Goal: Task Accomplishment & Management: Complete application form

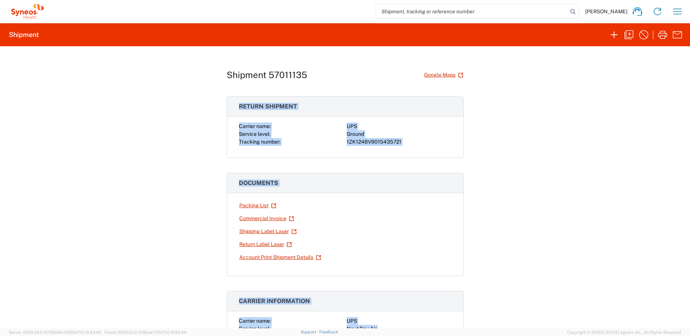
scroll to position [97, 0]
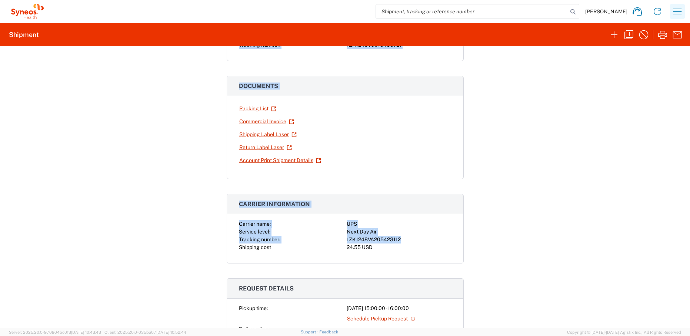
click at [673, 13] on icon "button" at bounding box center [677, 12] width 12 height 12
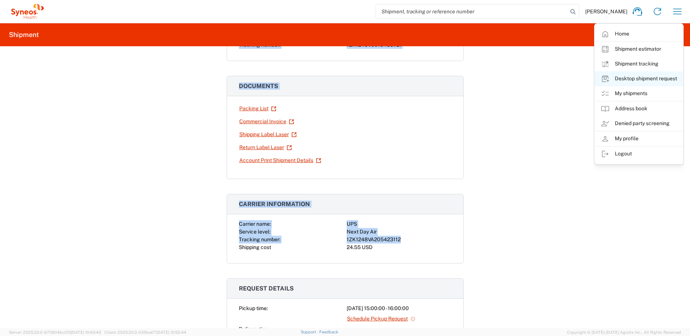
click at [638, 80] on link "Desktop shipment request" at bounding box center [639, 78] width 88 height 15
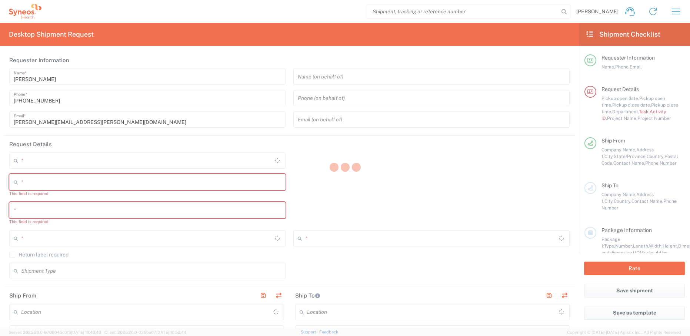
type input "New Jersey"
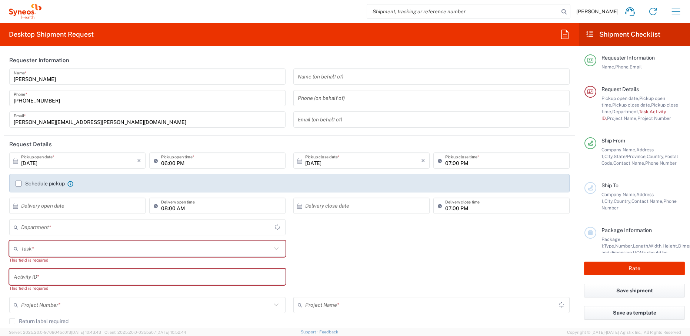
type input "United States"
type input "4510"
type input "Syneos Health, LLC-Morrisville NC US"
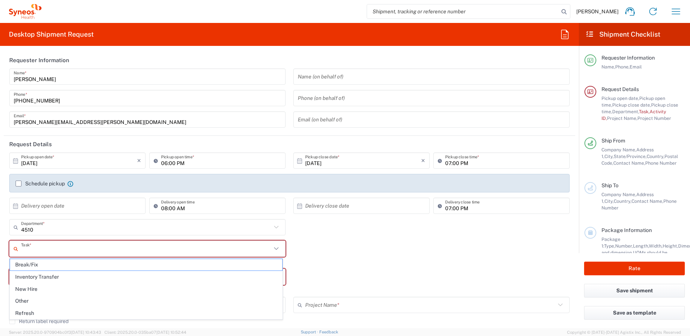
click at [56, 251] on input "text" at bounding box center [146, 249] width 250 height 13
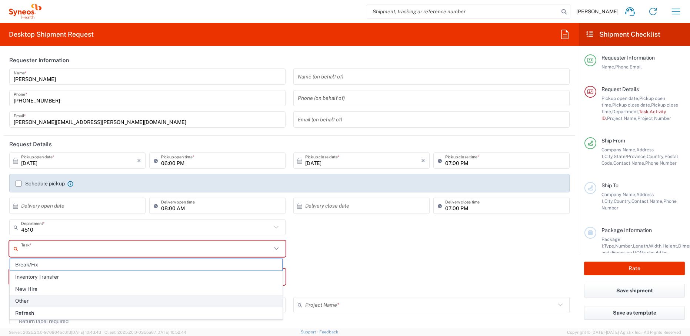
click at [54, 300] on span "Other" at bounding box center [146, 301] width 272 height 11
type input "Other"
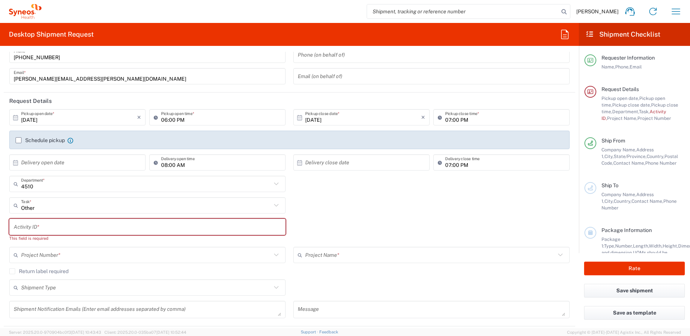
scroll to position [53, 0]
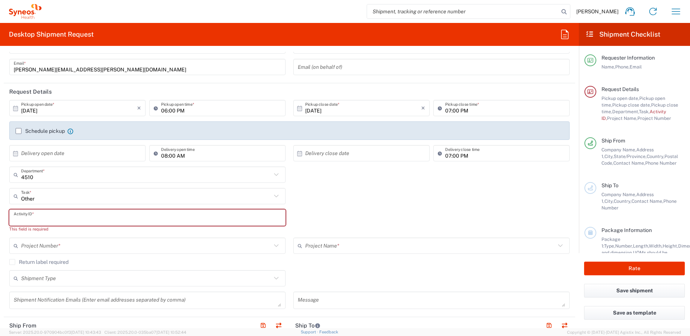
click at [76, 216] on input "text" at bounding box center [147, 217] width 267 height 13
paste input "Hughes, Marion"
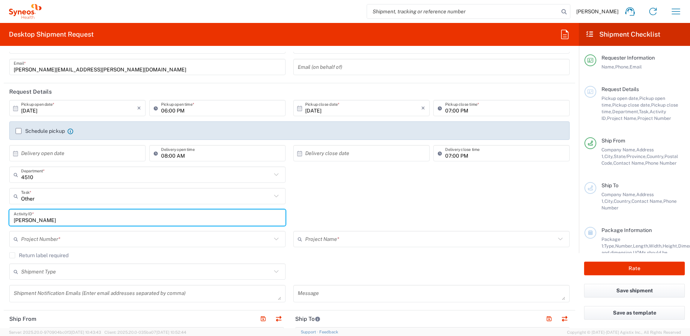
paste input "Hughes, Marion"
drag, startPoint x: 36, startPoint y: 220, endPoint x: 72, endPoint y: 221, distance: 35.9
click at [72, 221] on input "Hughes, Marion Hughes, Marion" at bounding box center [147, 217] width 267 height 13
type input "Hughes, Marion Hughes, Marion"
click at [121, 239] on input "text" at bounding box center [146, 239] width 250 height 13
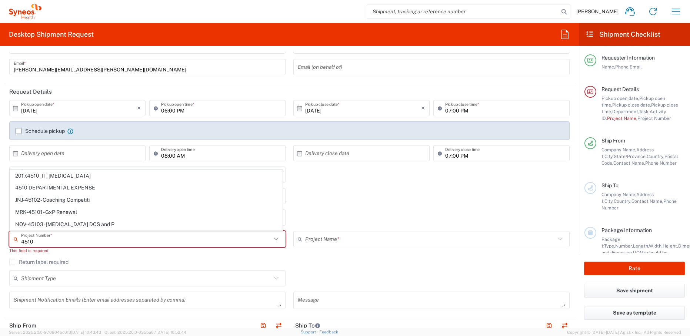
click at [131, 189] on span "4510 DEPARTMENTAL EXPENSE" at bounding box center [146, 187] width 272 height 11
type input "4510 DEPARTMENTAL EXPENSE"
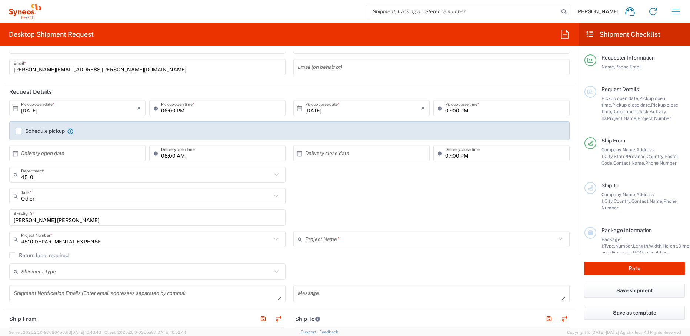
type input "4510 DEPARTMENTAL EXPENSE"
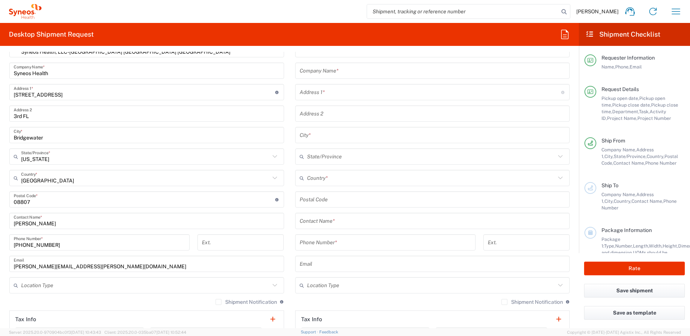
scroll to position [343, 0]
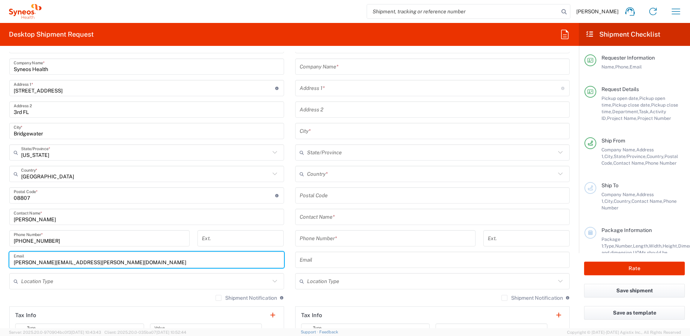
drag, startPoint x: 96, startPoint y: 261, endPoint x: 14, endPoint y: 263, distance: 81.1
click at [14, 263] on input "[PERSON_NAME][EMAIL_ADDRESS][PERSON_NAME][DOMAIN_NAME]" at bounding box center [147, 260] width 266 height 13
type input "j"
click at [40, 219] on input "[PERSON_NAME]" at bounding box center [147, 217] width 266 height 13
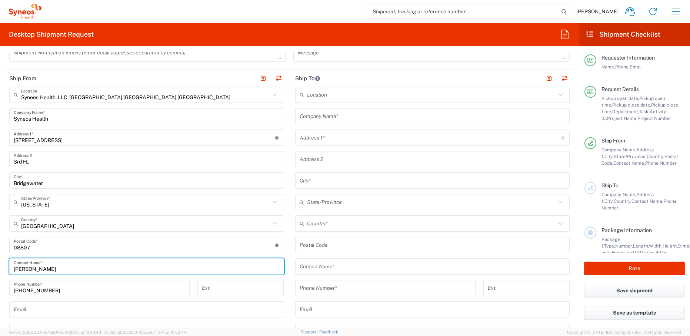
scroll to position [293, 0]
type input "Juan Gonzalez"
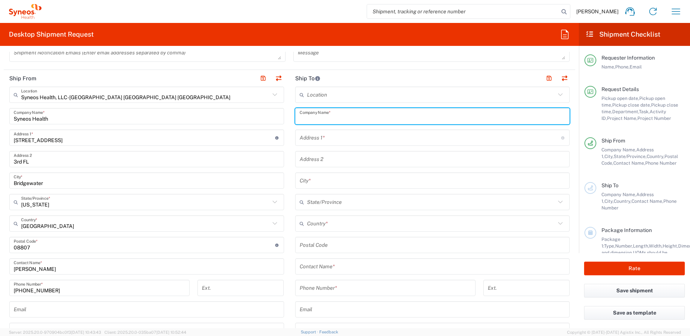
paste input "Marion Hughes"
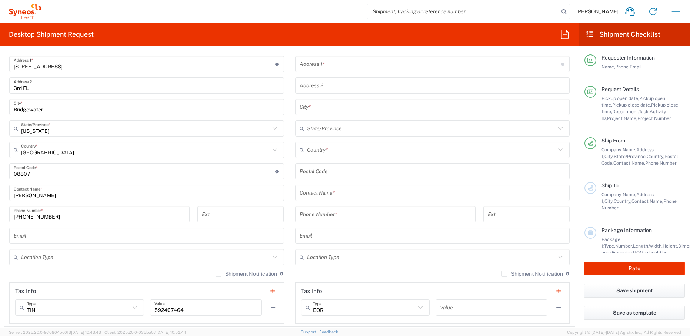
scroll to position [378, 0]
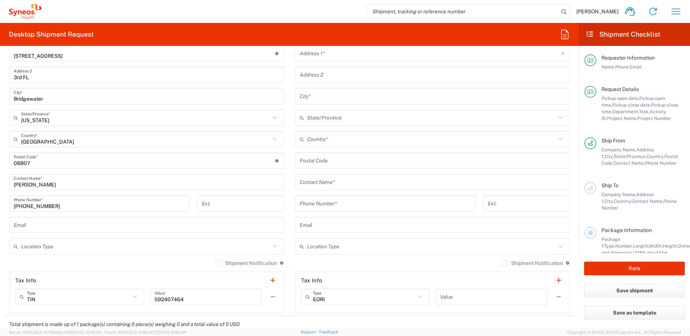
type input "Marion Hughes"
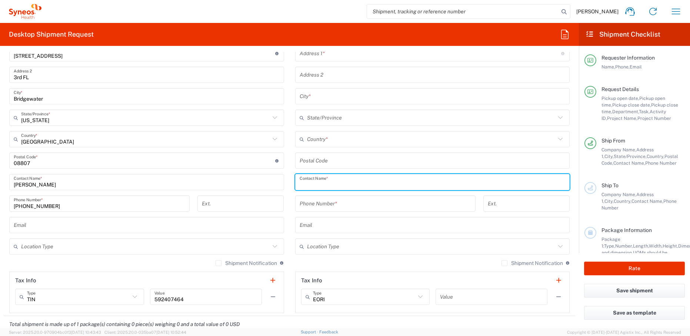
paste input "Marion Hughes"
type input "Marion Hughes"
click at [340, 54] on input "text" at bounding box center [430, 53] width 261 height 13
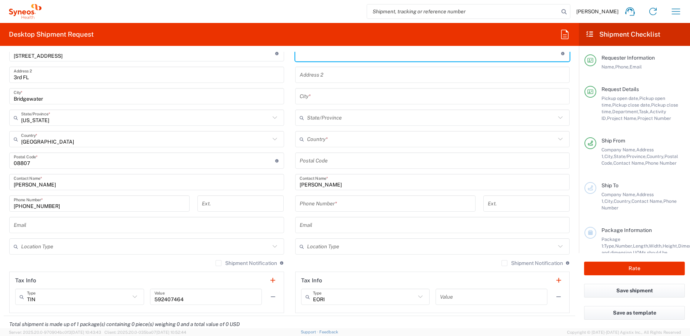
paste input "795 Robert Street, Longmont, CO USA 80503"
click at [397, 54] on input "795 Robert Street, Longmont, CO USA 80503" at bounding box center [430, 55] width 261 height 13
click at [397, 57] on input "795 Robert Street, Longmont, CO USA 80503" at bounding box center [430, 55] width 261 height 13
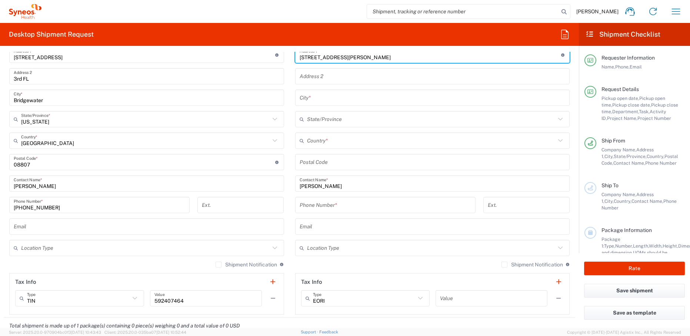
type input "795 Robert Street, Longmont, CO USA"
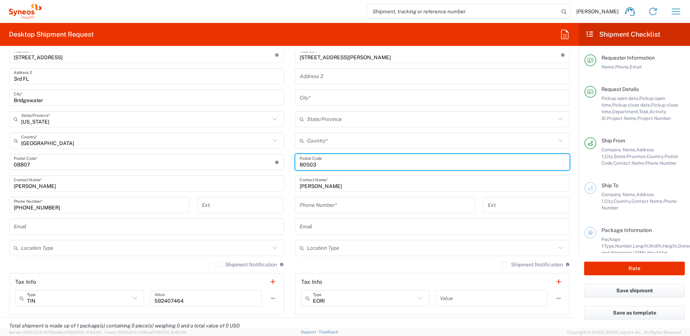
type input "80503"
click at [330, 140] on input "text" at bounding box center [431, 140] width 249 height 13
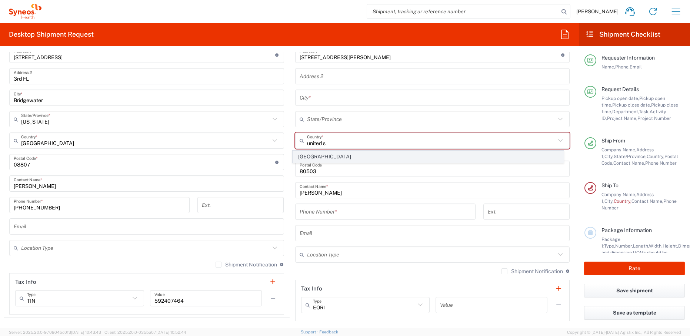
click at [308, 157] on span "United States" at bounding box center [428, 156] width 270 height 11
type input "United States"
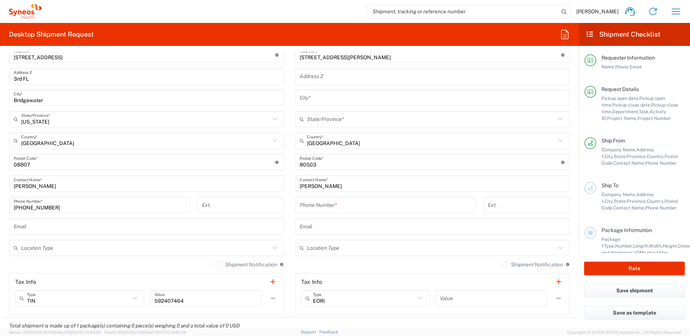
click at [340, 121] on input "text" at bounding box center [431, 119] width 249 height 13
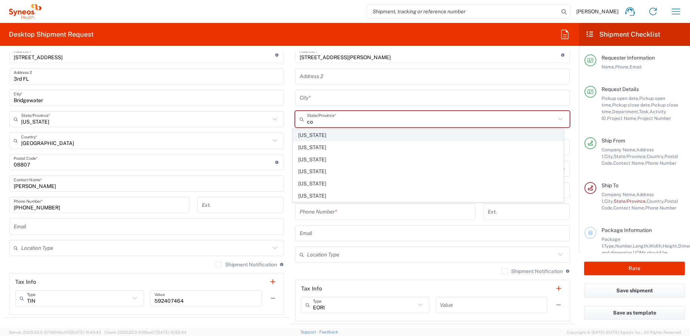
click at [314, 133] on span "Colorado" at bounding box center [428, 135] width 270 height 11
type input "Colorado"
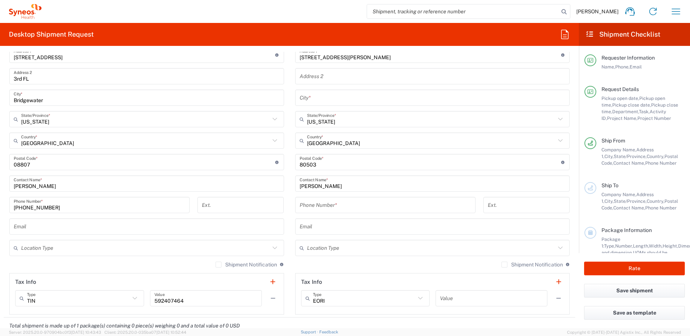
click at [350, 203] on input "tel" at bounding box center [385, 205] width 171 height 13
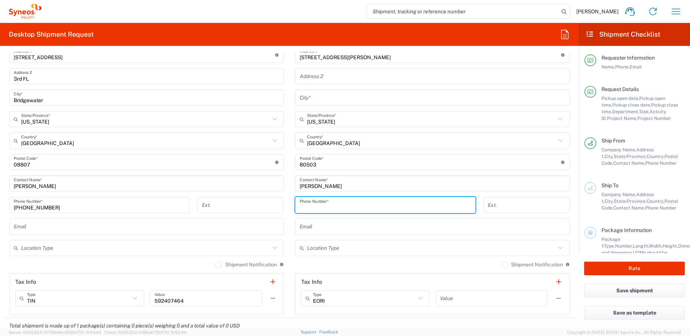
paste input "8474711817"
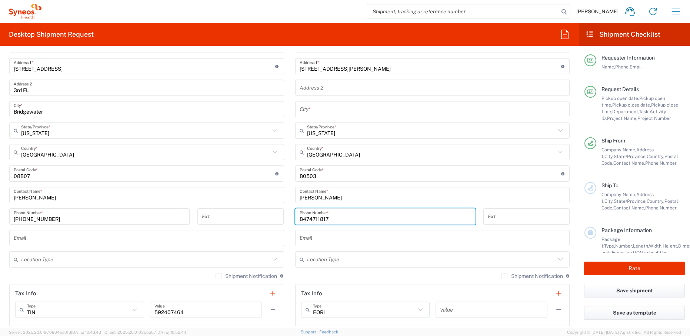
scroll to position [364, 0]
type input "8474711817"
click at [396, 68] on input "795 Robert Street, Longmont, CO USA" at bounding box center [430, 66] width 261 height 13
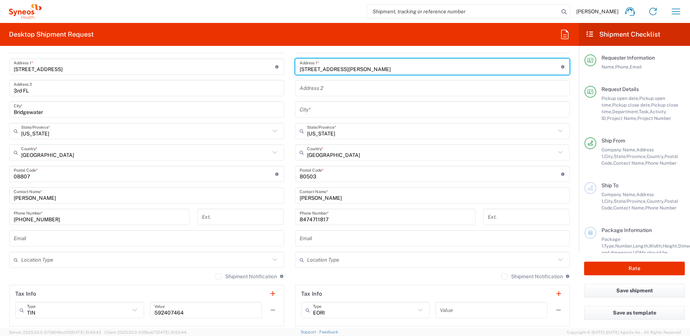
click at [357, 70] on input "795 Robert Street, Longmont" at bounding box center [430, 66] width 261 height 13
drag, startPoint x: 356, startPoint y: 69, endPoint x: 357, endPoint y: 76, distance: 7.2
click at [357, 76] on div "Location Addison Whitney LLC-Morrisvile NC US Barcelona-Syneos Health BioSector…" at bounding box center [432, 171] width 275 height 311
click at [356, 70] on input "795 Robert Street, Longmont" at bounding box center [430, 66] width 261 height 13
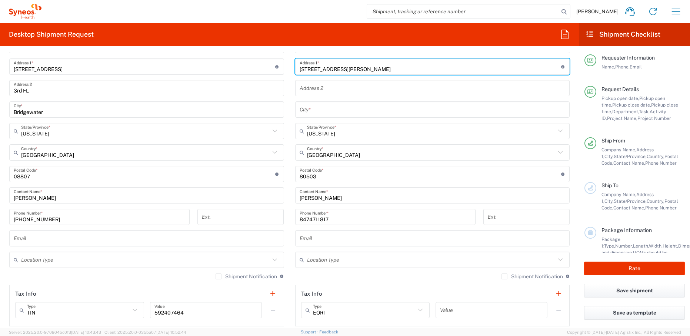
click at [356, 70] on input "795 Robert Street, Longmont" at bounding box center [430, 66] width 261 height 13
drag, startPoint x: 354, startPoint y: 69, endPoint x: 360, endPoint y: 97, distance: 29.2
click at [360, 98] on div "Location Addison Whitney LLC-Morrisvile NC US Barcelona-Syneos Health BioSector…" at bounding box center [432, 171] width 275 height 311
click at [353, 69] on input "795 Robert Street, Longmont" at bounding box center [430, 66] width 261 height 13
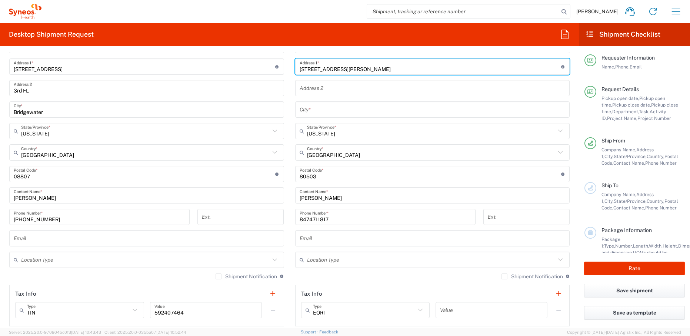
type input "795 Robert Street,"
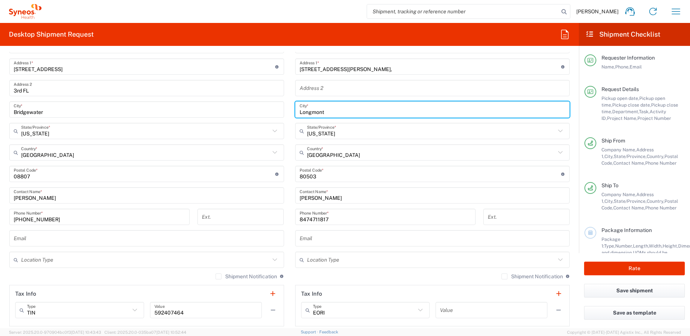
type input "Longmont"
click at [359, 71] on input "795 Robert Street," at bounding box center [430, 66] width 261 height 13
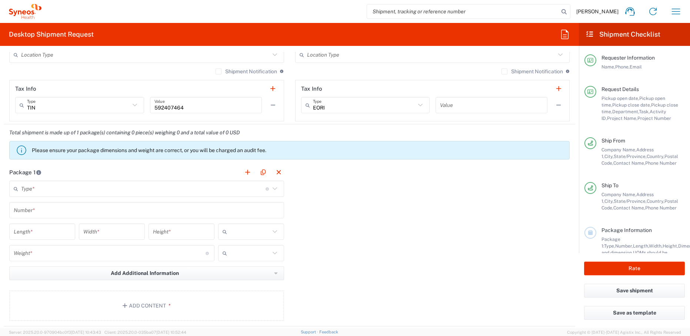
scroll to position [621, 0]
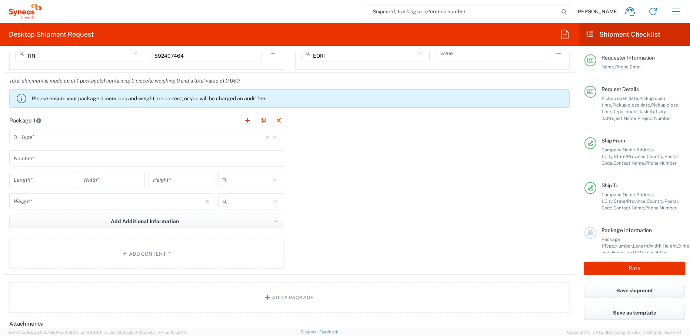
type input "795 Robert Street"
click at [95, 136] on input "text" at bounding box center [143, 137] width 244 height 13
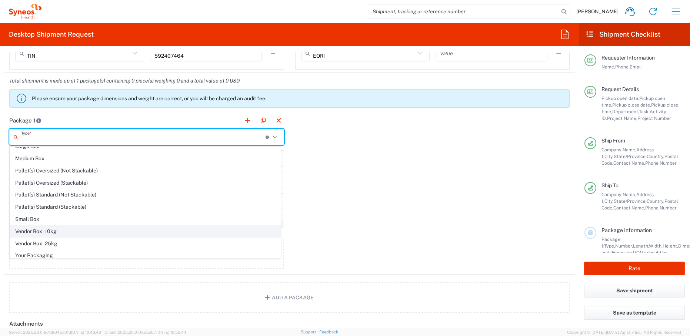
scroll to position [23, 0]
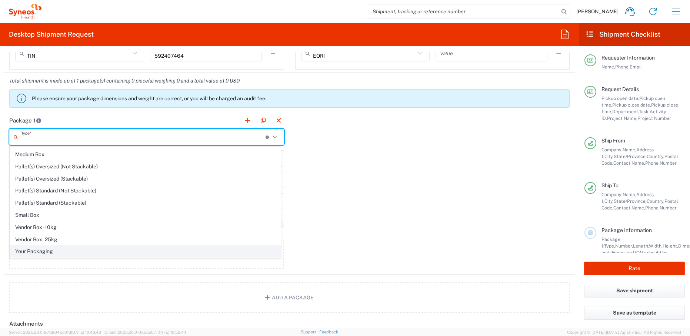
click at [61, 250] on span "Your Packaging" at bounding box center [145, 251] width 270 height 11
type input "Your Packaging"
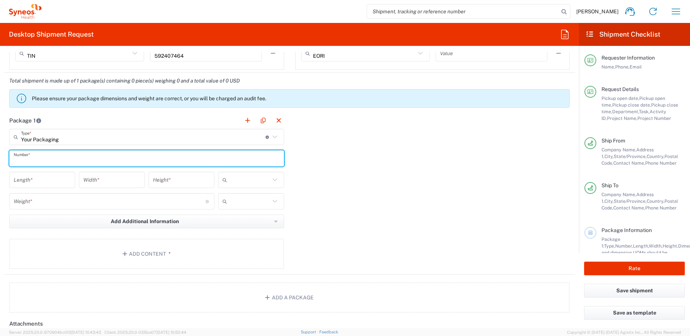
click at [64, 161] on input "text" at bounding box center [147, 158] width 266 height 13
type input "1"
click at [53, 183] on input "number" at bounding box center [42, 180] width 57 height 13
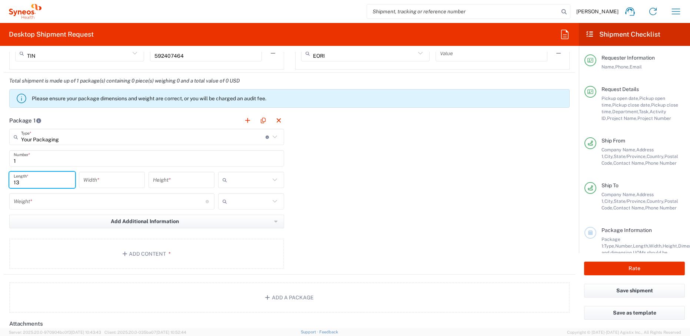
type input "13"
click at [121, 181] on input "number" at bounding box center [111, 180] width 57 height 13
type input "13"
click at [184, 181] on input "number" at bounding box center [181, 180] width 57 height 13
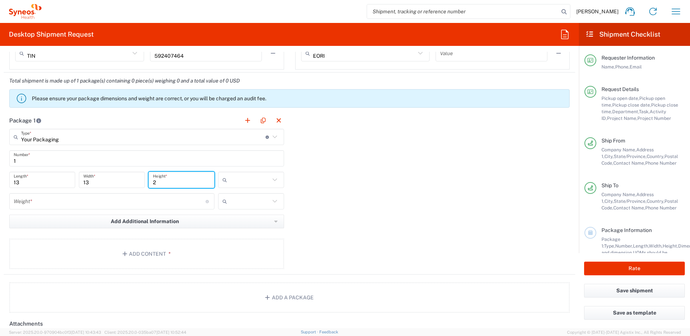
type input "2"
click at [264, 182] on input "text" at bounding box center [250, 180] width 40 height 12
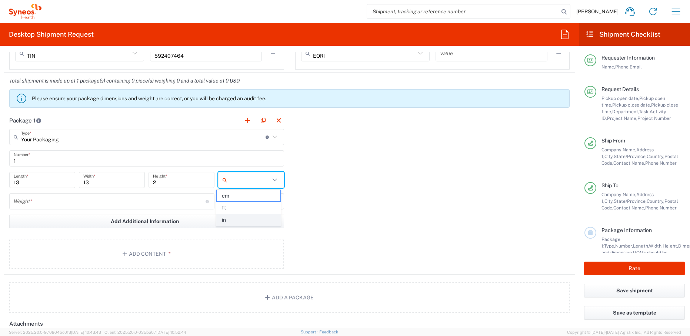
click at [257, 220] on span "in" at bounding box center [249, 219] width 64 height 11
type input "in"
click at [104, 197] on input "number" at bounding box center [110, 201] width 192 height 13
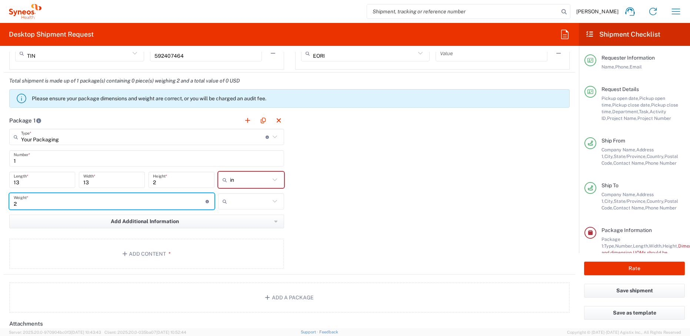
type input "2"
click at [237, 199] on input "text" at bounding box center [250, 202] width 40 height 12
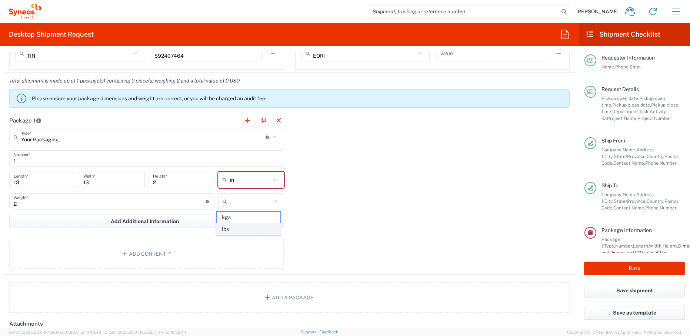
click at [242, 228] on span "lbs" at bounding box center [249, 229] width 64 height 11
type input "lbs"
click at [196, 255] on button "Add Content *" at bounding box center [146, 254] width 275 height 30
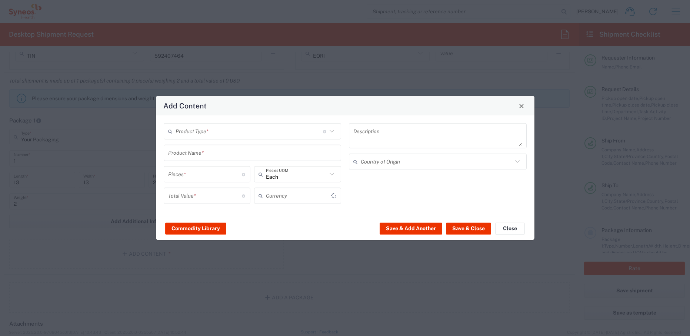
type input "US Dollar"
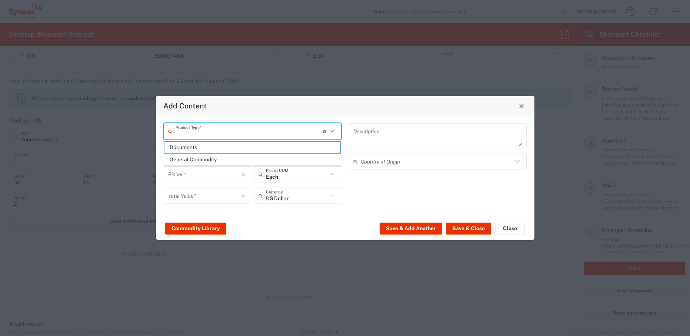
click at [223, 132] on input "text" at bounding box center [249, 131] width 147 height 13
click at [218, 161] on span "General Commodity" at bounding box center [252, 159] width 176 height 11
type input "General Commodity"
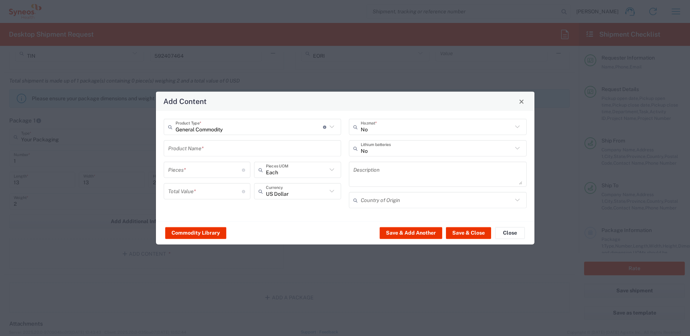
click at [216, 152] on input "text" at bounding box center [252, 148] width 169 height 13
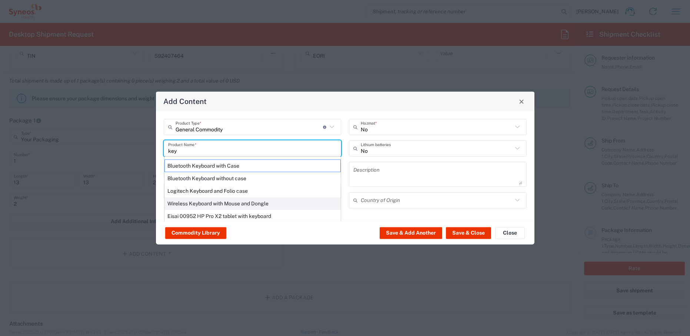
click at [237, 206] on div "Wireless Keyboard with Mouse and Dongle" at bounding box center [252, 203] width 176 height 13
type input "Wireless Keyboard with Mouse and Dongle"
type input "1"
type textarea "Wireless Keyboard with Mouse and Dongle"
type input "China"
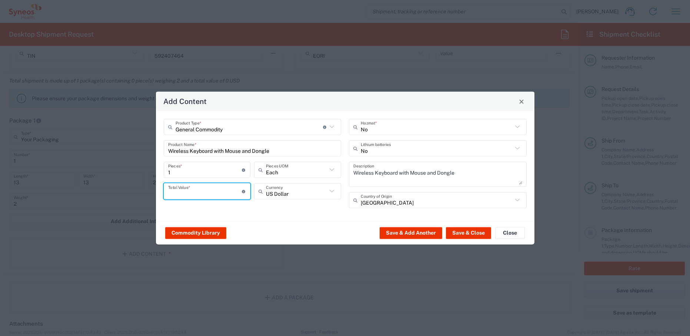
click at [214, 193] on input "number" at bounding box center [205, 191] width 74 height 13
type input "50"
click at [474, 230] on button "Save & Close" at bounding box center [468, 233] width 45 height 12
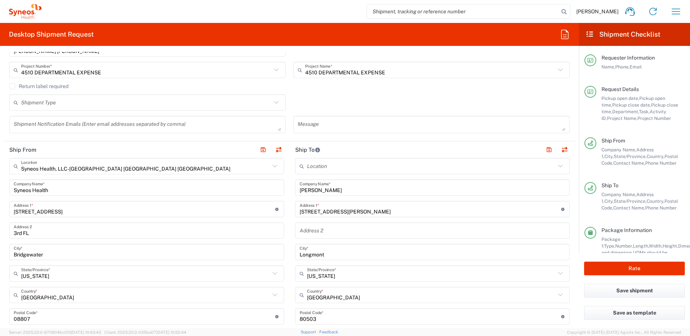
scroll to position [228, 0]
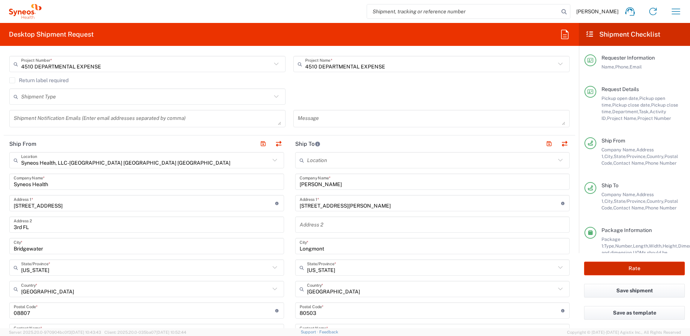
click at [605, 264] on button "Rate" at bounding box center [634, 269] width 101 height 14
type input "4510 DEPARTMENTAL EXPENSE"
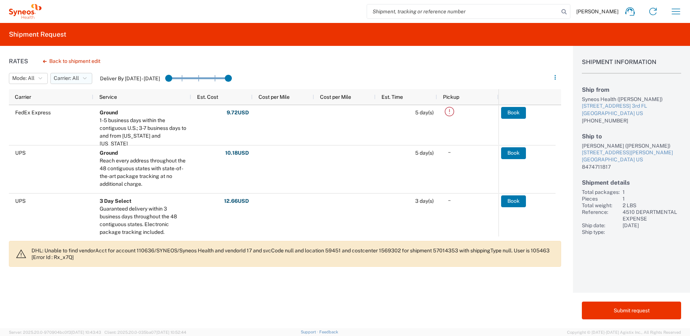
click at [64, 79] on span "Carrier: All" at bounding box center [66, 78] width 25 height 7
click at [64, 93] on span "All" at bounding box center [94, 94] width 86 height 11
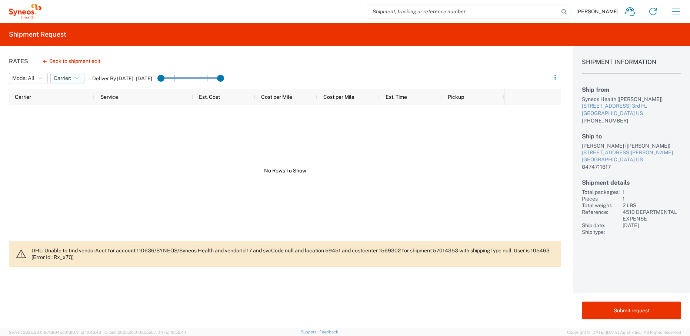
click at [68, 80] on span "Carrier:" at bounding box center [62, 78] width 17 height 7
click at [71, 103] on span "FedEx Express" at bounding box center [94, 105] width 86 height 11
click at [84, 79] on span "Carrier: FedEx Express" at bounding box center [81, 78] width 54 height 7
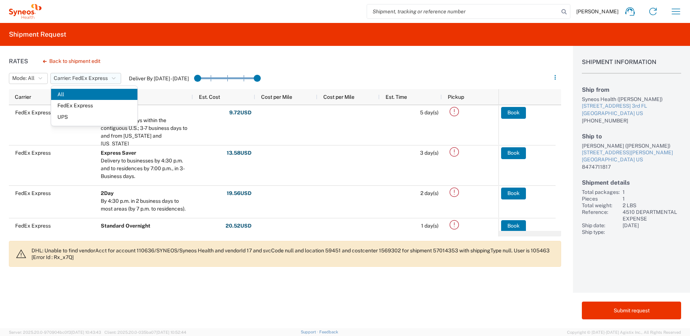
click at [84, 79] on span "Carrier: FedEx Express" at bounding box center [81, 78] width 54 height 7
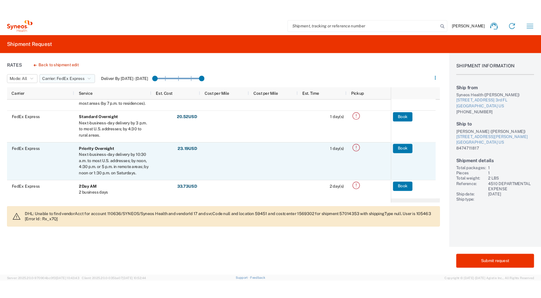
scroll to position [101, 0]
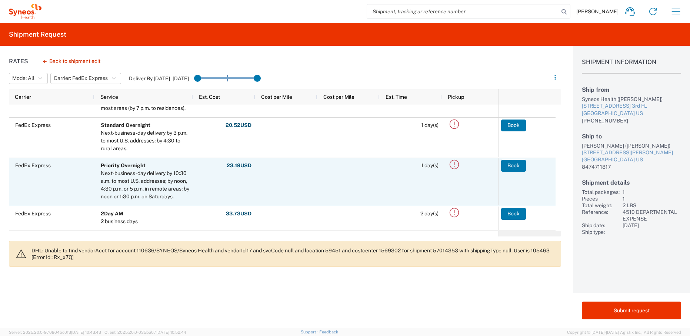
click at [456, 166] on icon at bounding box center [454, 165] width 12 height 12
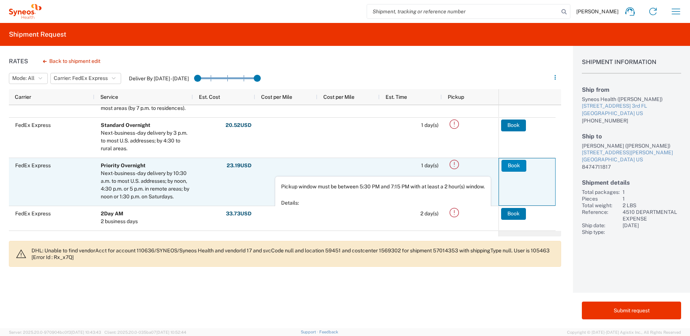
click at [513, 166] on button "Book" at bounding box center [513, 166] width 25 height 12
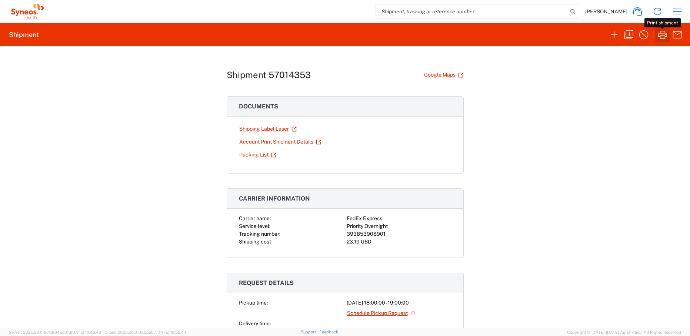
click at [660, 34] on icon "button" at bounding box center [663, 35] width 12 height 12
click at [369, 235] on div "393853908901" at bounding box center [399, 234] width 105 height 8
copy div "393853908901"
